Goal: Task Accomplishment & Management: Manage account settings

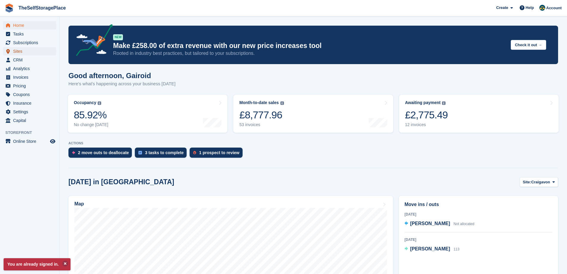
click at [38, 47] on span "Sites" at bounding box center [31, 51] width 36 height 8
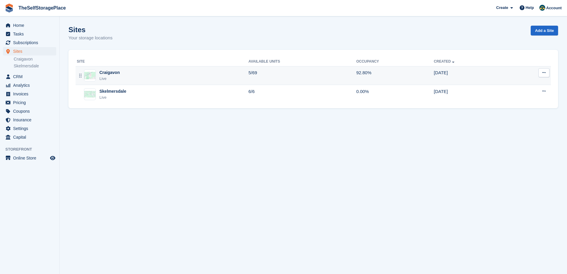
click at [129, 74] on div "Craigavon Live" at bounding box center [163, 75] width 172 height 12
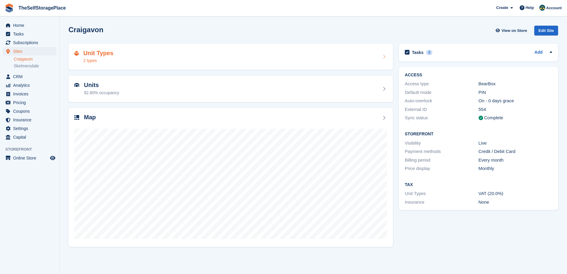
click at [324, 65] on div "Unit Types 2 types" at bounding box center [230, 57] width 325 height 26
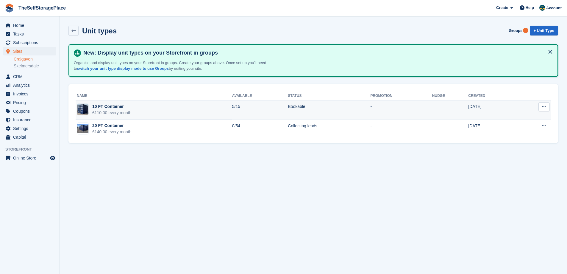
click at [275, 109] on td "5/15" at bounding box center [260, 109] width 56 height 19
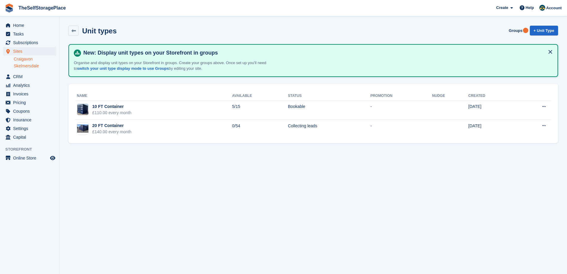
click at [23, 67] on link "Skelmersdale" at bounding box center [35, 66] width 43 height 6
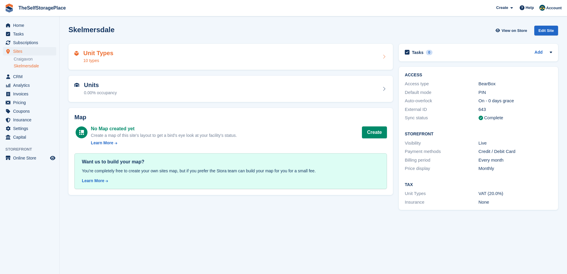
click at [241, 58] on div "Unit Types 10 types" at bounding box center [230, 57] width 313 height 14
click at [186, 57] on div "Unit Types 10 types" at bounding box center [230, 57] width 313 height 14
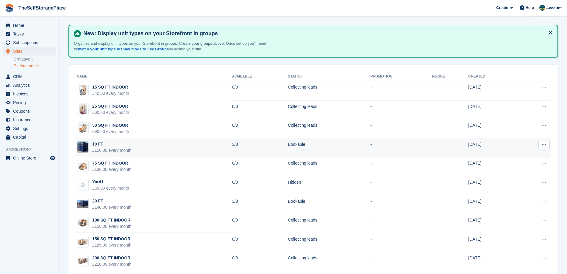
scroll to position [30, 0]
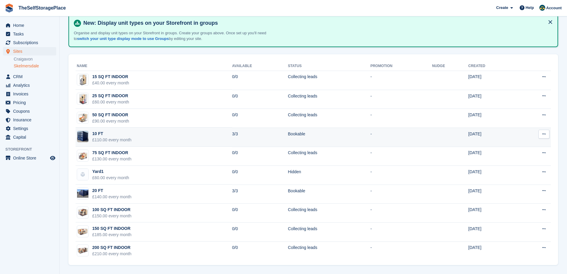
click at [445, 136] on td at bounding box center [450, 136] width 36 height 19
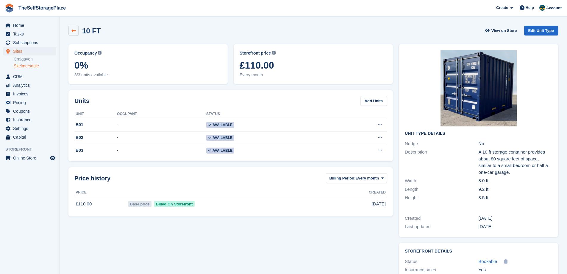
click at [75, 29] on icon at bounding box center [73, 31] width 4 height 4
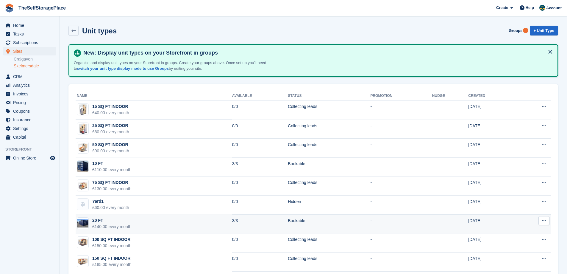
click at [119, 224] on div "£140.00 every month" at bounding box center [111, 226] width 39 height 6
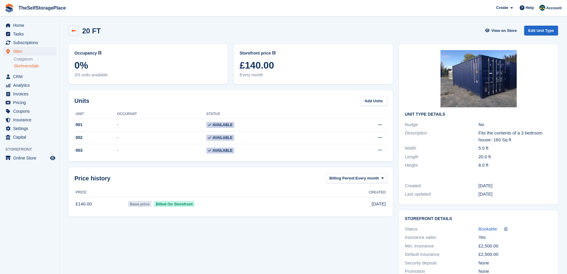
click at [70, 30] on link at bounding box center [73, 31] width 10 height 10
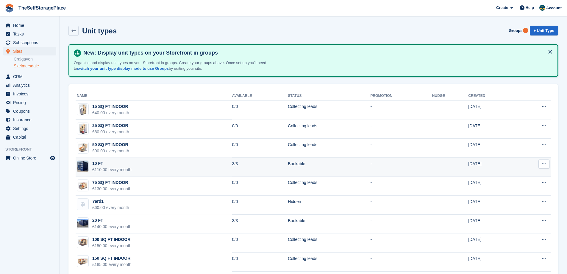
scroll to position [30, 0]
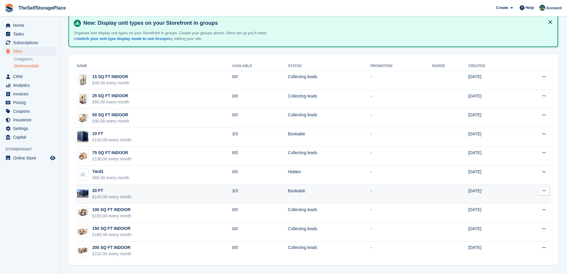
click at [201, 193] on td "20 FT £140.00 every month" at bounding box center [154, 193] width 157 height 19
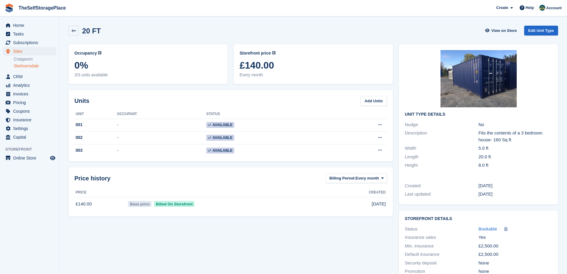
click at [284, 64] on span "£140.00" at bounding box center [313, 65] width 147 height 11
click at [20, 101] on span "Pricing" at bounding box center [31, 102] width 36 height 8
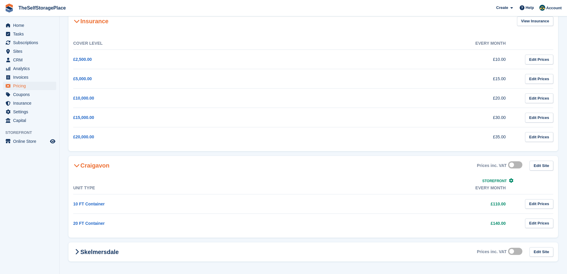
scroll to position [39, 0]
click at [543, 224] on link "Edit Prices" at bounding box center [539, 222] width 28 height 10
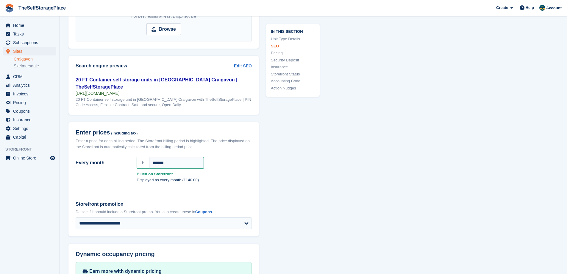
scroll to position [438, 0]
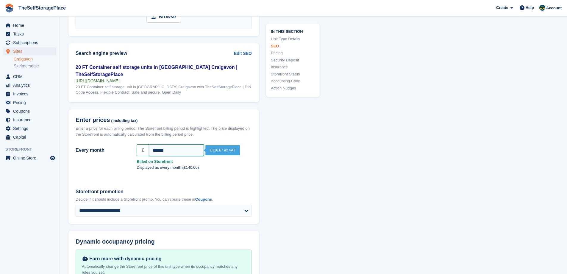
drag, startPoint x: 175, startPoint y: 141, endPoint x: 146, endPoint y: 140, distance: 28.9
click at [146, 144] on div "£ ******" at bounding box center [194, 150] width 115 height 12
type input "***"
